Goal: Navigation & Orientation: Find specific page/section

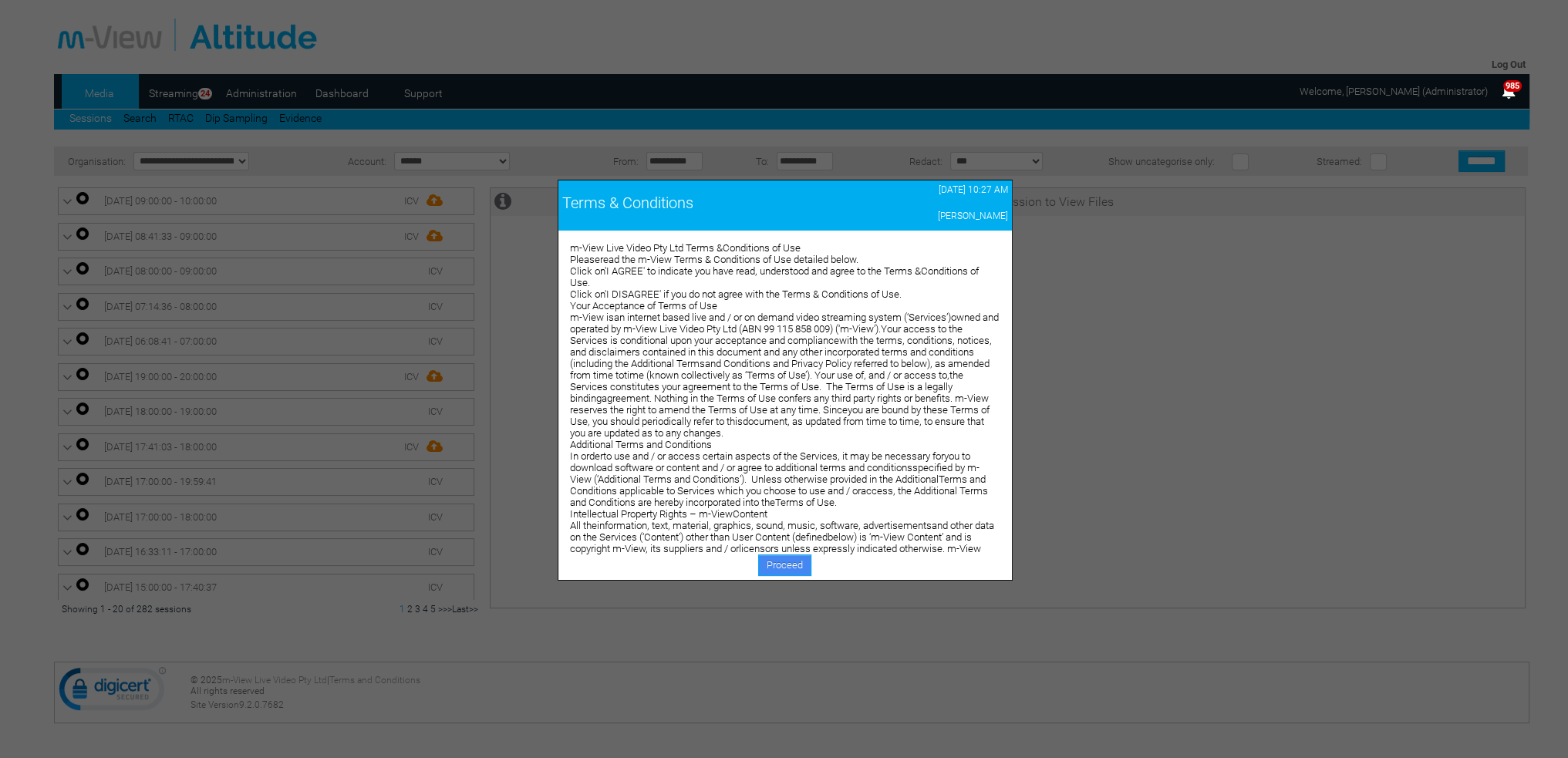
click at [772, 561] on link "Proceed" at bounding box center [784, 564] width 53 height 21
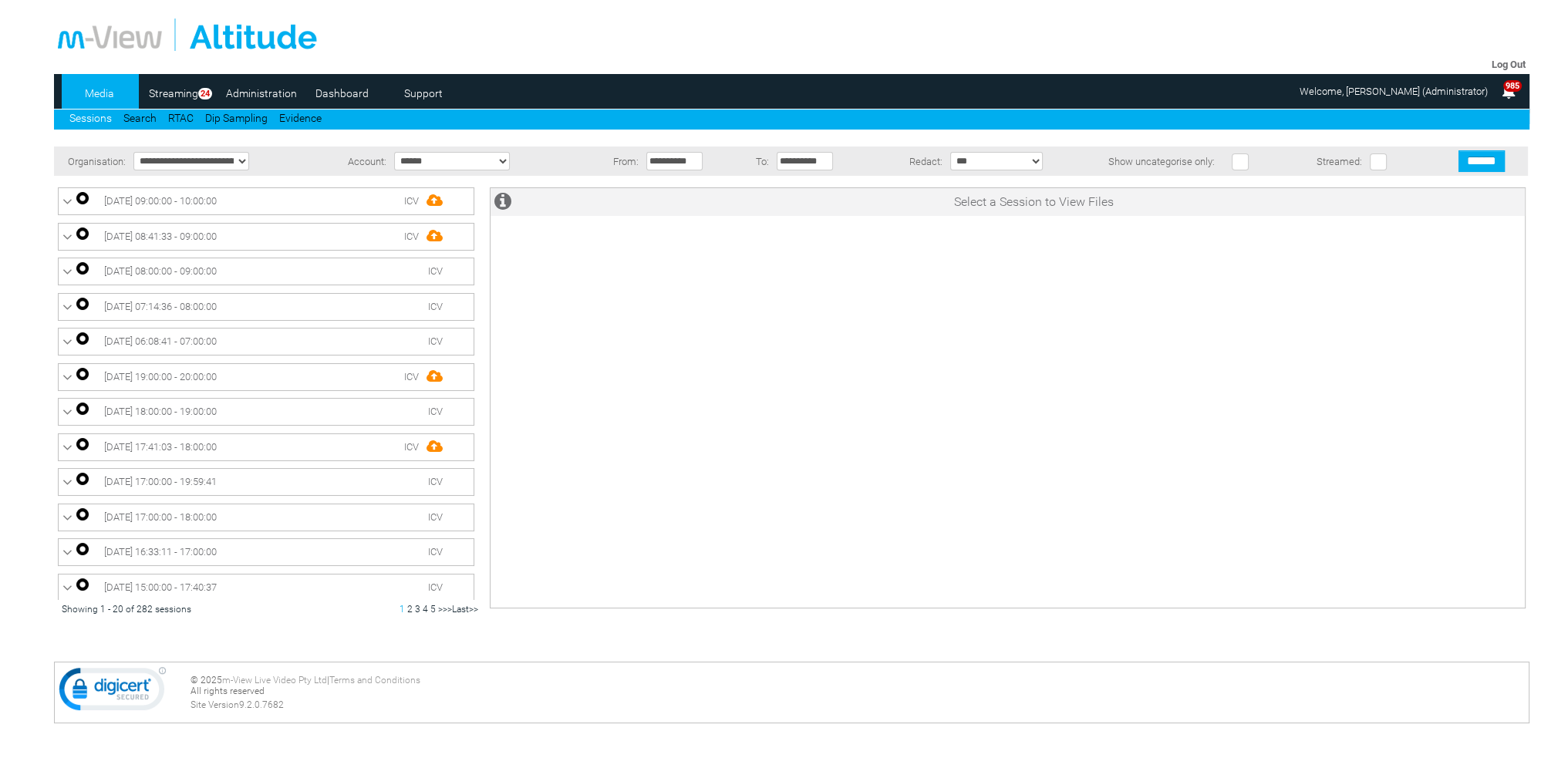
click at [346, 94] on link "Dashboard" at bounding box center [342, 93] width 75 height 23
